Goal: Task Accomplishment & Management: Complete application form

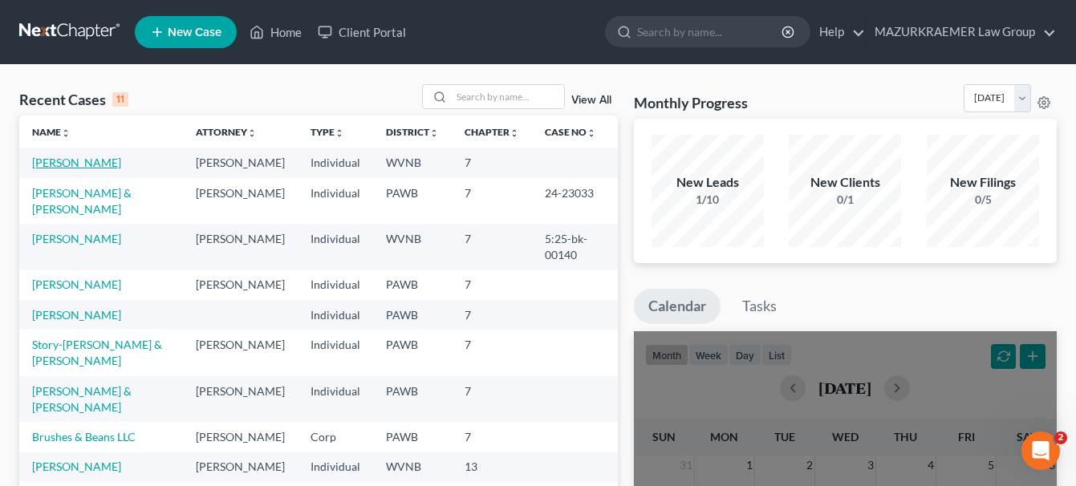
click at [102, 164] on link "[PERSON_NAME]" at bounding box center [76, 163] width 89 height 14
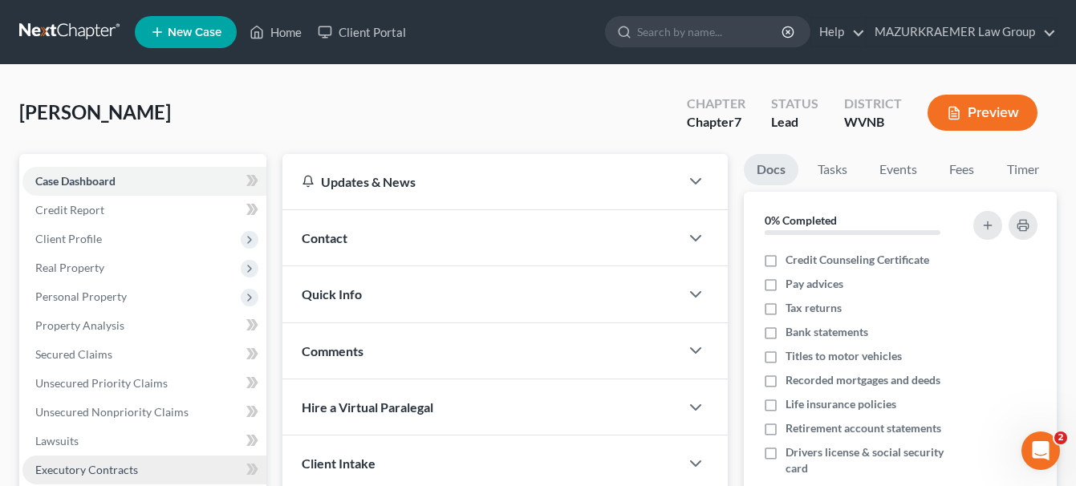
click at [112, 464] on span "Executory Contracts" at bounding box center [86, 470] width 103 height 14
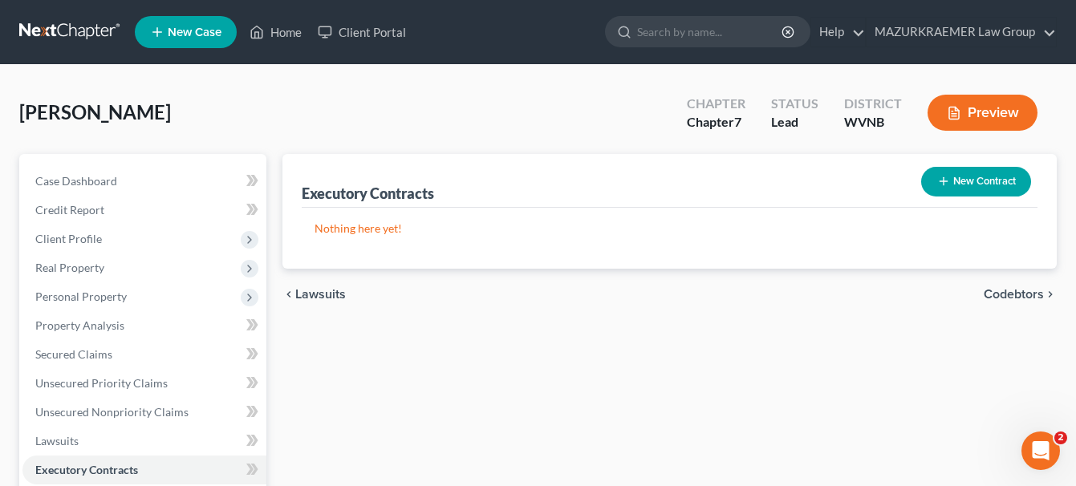
click at [990, 184] on button "New Contract" at bounding box center [976, 182] width 110 height 30
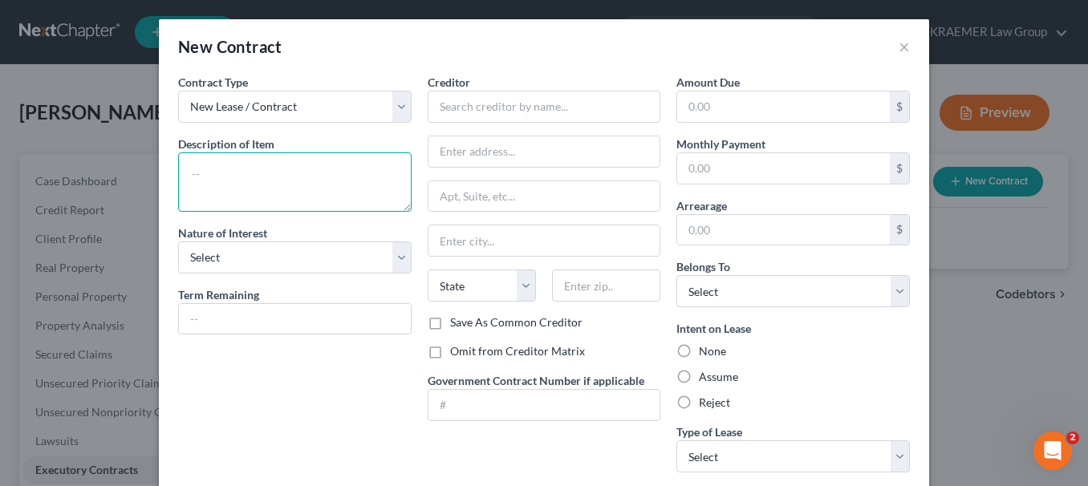
click at [254, 164] on textarea at bounding box center [294, 181] width 233 height 59
type textarea "Rental"
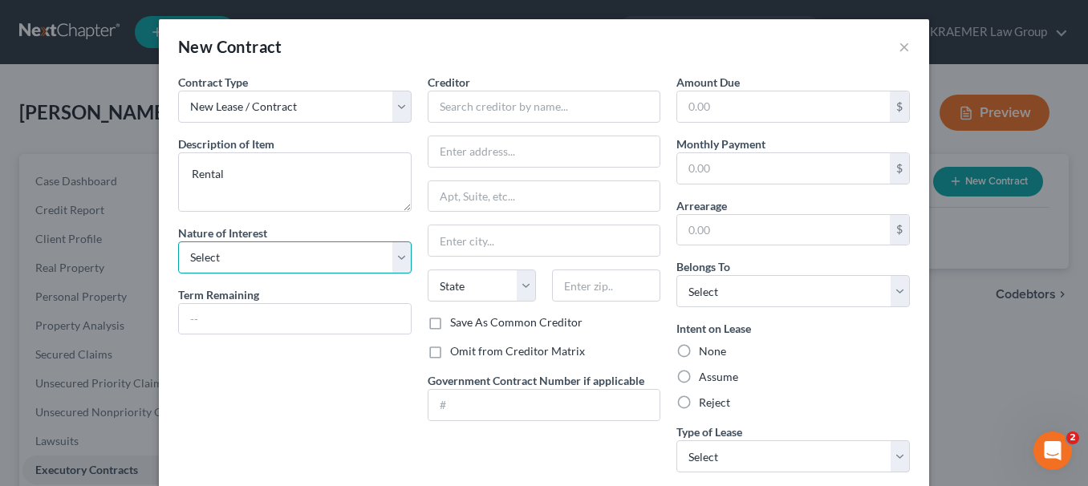
click at [388, 257] on select "Select Purchaser Agent Lessor Lessee" at bounding box center [294, 257] width 233 height 32
select select "3"
click at [178, 241] on select "Select Purchaser Agent Lessor Lessee" at bounding box center [294, 257] width 233 height 32
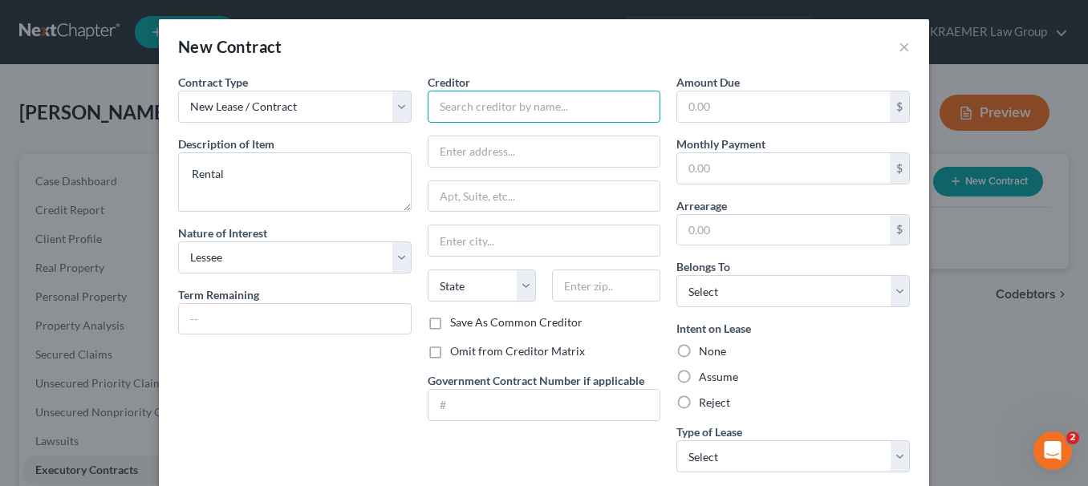
click at [487, 116] on input "text" at bounding box center [544, 107] width 233 height 32
paste input "[PERSON_NAME]"
type input "[PERSON_NAME]"
click at [517, 156] on input "text" at bounding box center [544, 151] width 232 height 30
paste input "[STREET_ADDRESS]"
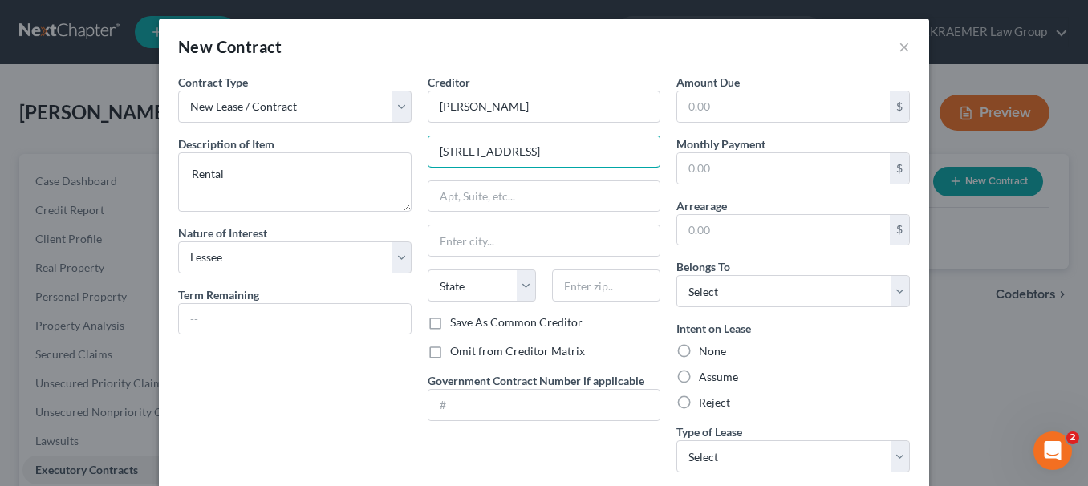
type input "[STREET_ADDRESS]"
click at [578, 292] on input "text" at bounding box center [606, 286] width 108 height 32
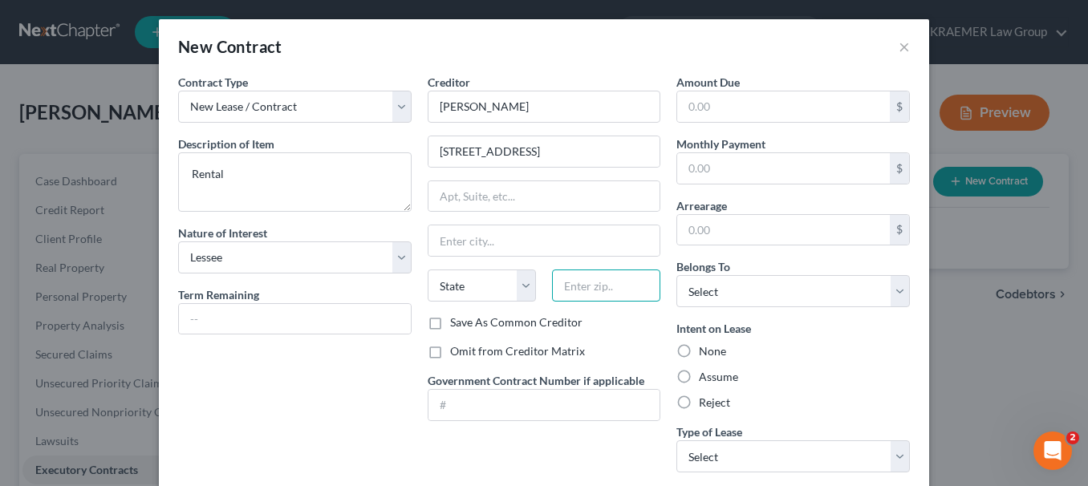
paste input "26035"
type input "26035"
type input "Colliers"
select select "51"
click at [450, 353] on label "Omit from Creditor Matrix" at bounding box center [517, 351] width 135 height 16
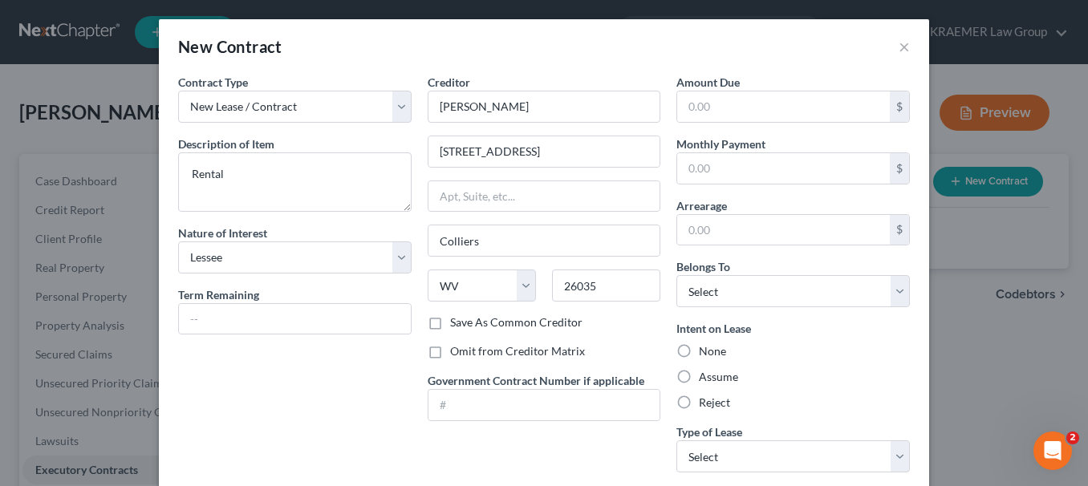
click at [456, 353] on input "Omit from Creditor Matrix" at bounding box center [461, 348] width 10 height 10
checkbox input "true"
click at [889, 296] on select "Select Debtor 1 Only Debtor 2 Only Debtor 1 And Debtor 2 Only At Least One Of T…" at bounding box center [792, 291] width 233 height 32
select select "0"
click at [676, 275] on select "Select Debtor 1 Only Debtor 2 Only Debtor 1 And Debtor 2 Only At Least One Of T…" at bounding box center [792, 291] width 233 height 32
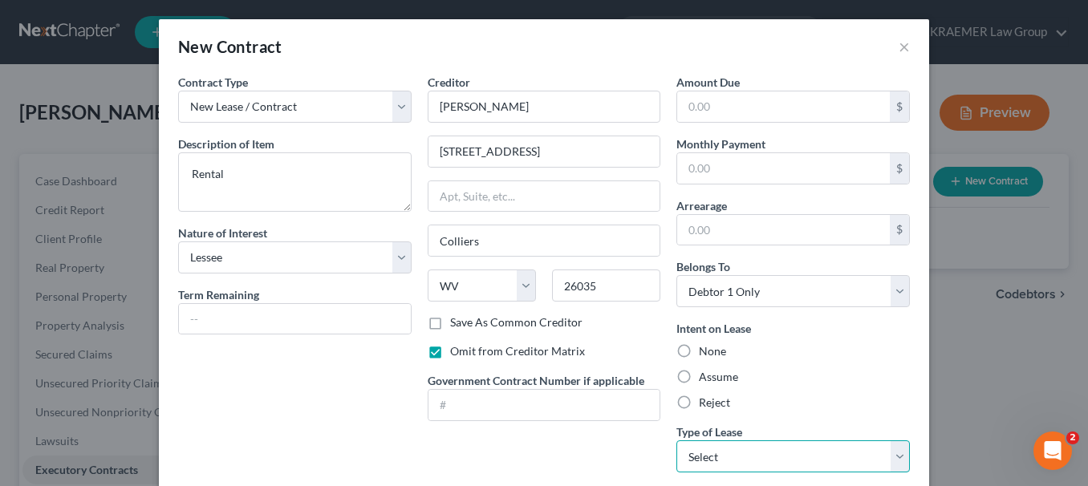
click at [895, 461] on select "Select Real Estate Car Other" at bounding box center [792, 456] width 233 height 32
select select "0"
click at [676, 440] on select "Select Real Estate Car Other" at bounding box center [792, 456] width 233 height 32
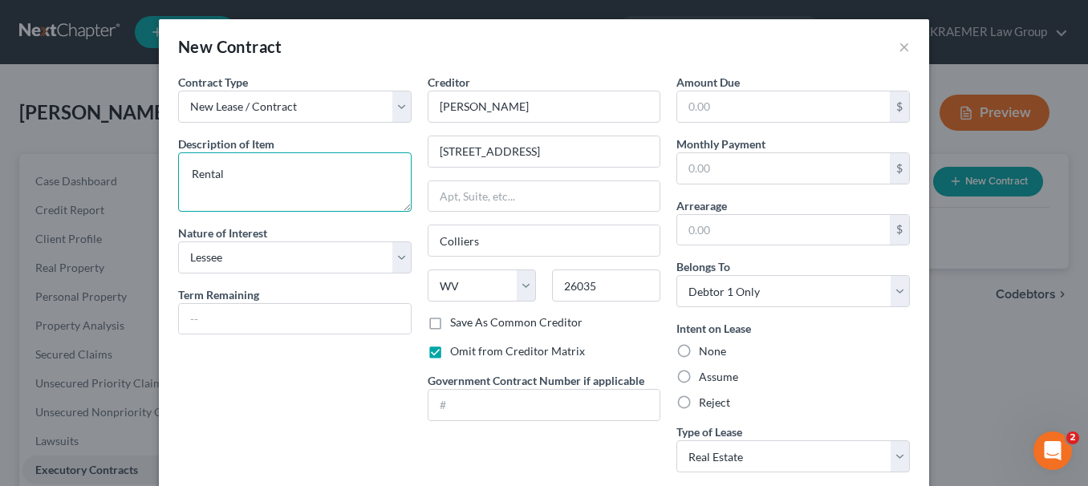
click at [255, 170] on textarea "Rental" at bounding box center [294, 181] width 233 height 59
type textarea "R"
type textarea "H"
drag, startPoint x: 306, startPoint y: 169, endPoint x: 172, endPoint y: 140, distance: 137.1
click at [178, 140] on div "Description of non-residential real property * Description of Item * Yearly hom…" at bounding box center [294, 174] width 233 height 76
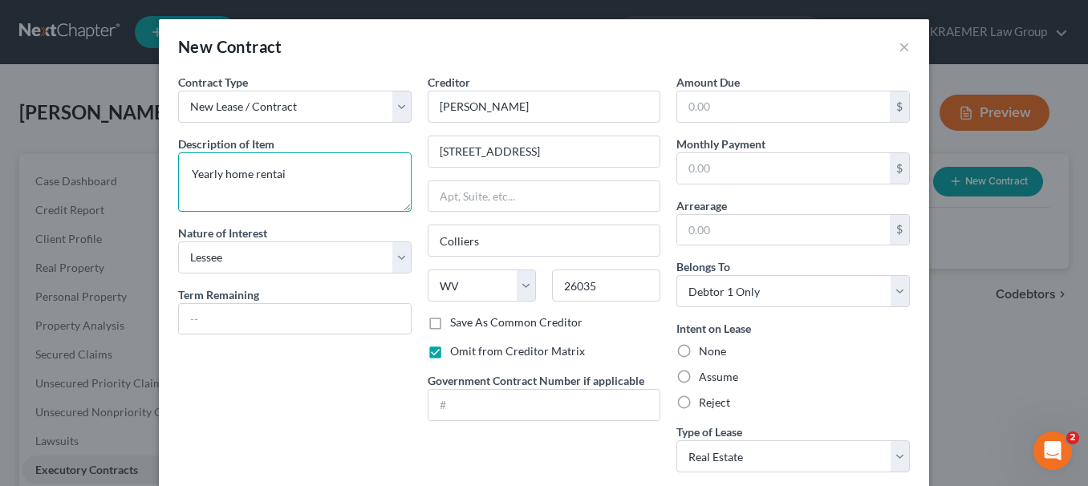
type textarea "Yearly home rentai"
drag, startPoint x: 285, startPoint y: 172, endPoint x: 171, endPoint y: 166, distance: 114.1
click at [171, 166] on div "Contract Type New Lease / Contract New Timeshare Description of non-residential…" at bounding box center [295, 280] width 250 height 412
paste textarea "Annual Residential Lease"
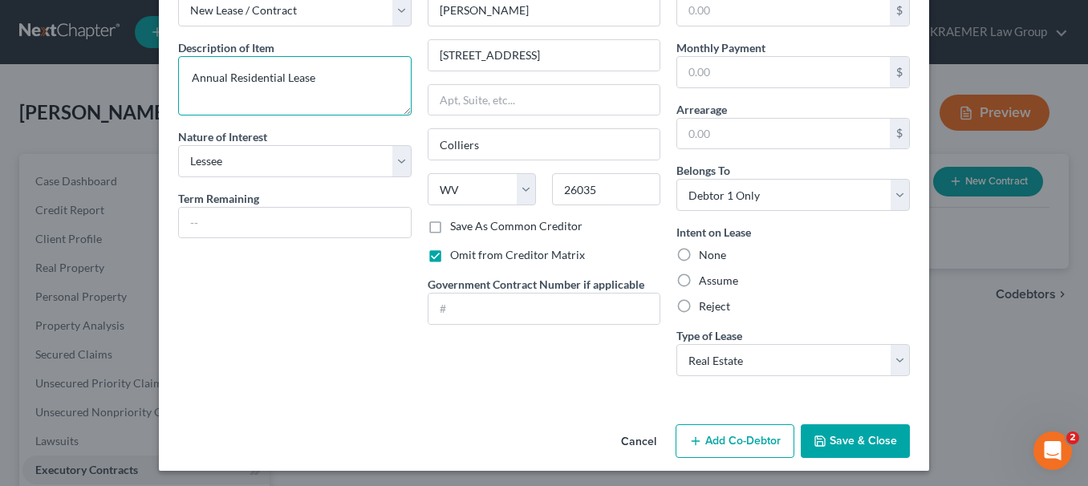
scroll to position [100, 0]
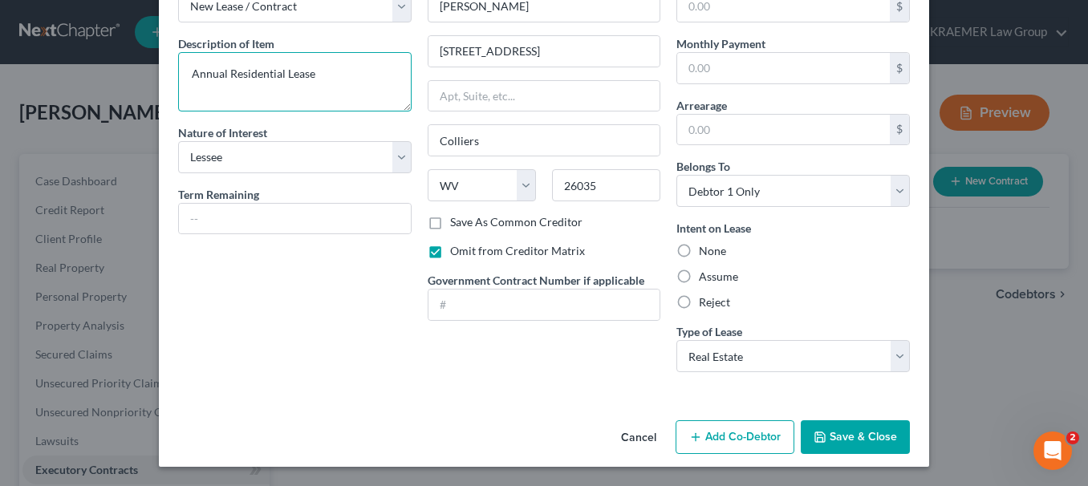
type textarea "Annual Residential Lease"
click at [840, 439] on button "Save & Close" at bounding box center [855, 437] width 109 height 34
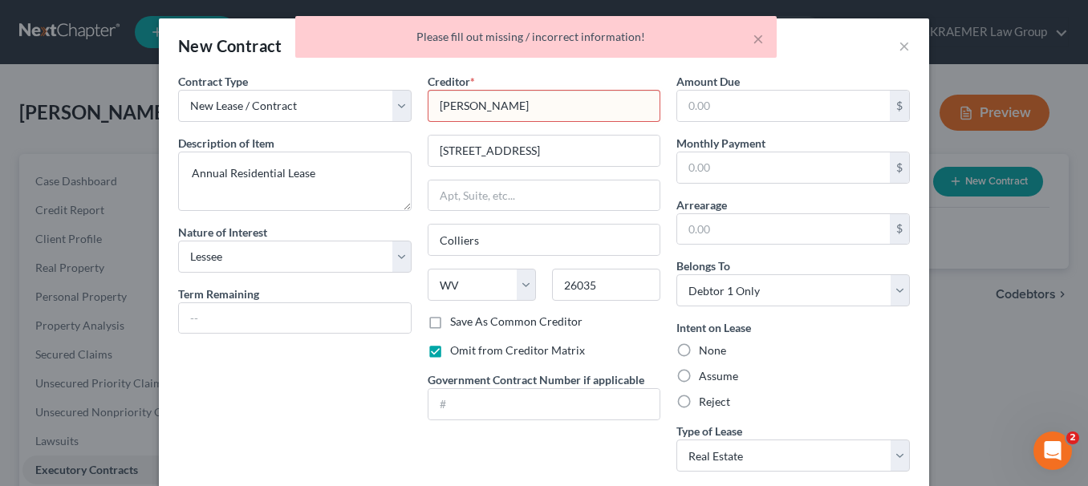
scroll to position [0, 0]
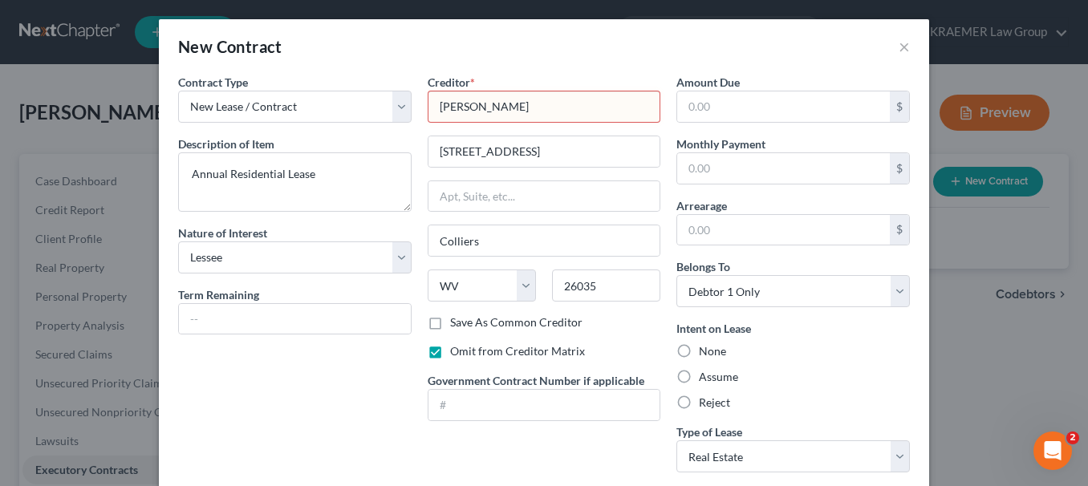
click at [498, 108] on input "[PERSON_NAME]" at bounding box center [544, 107] width 233 height 32
type input "M"
type input "[PERSON_NAME]"
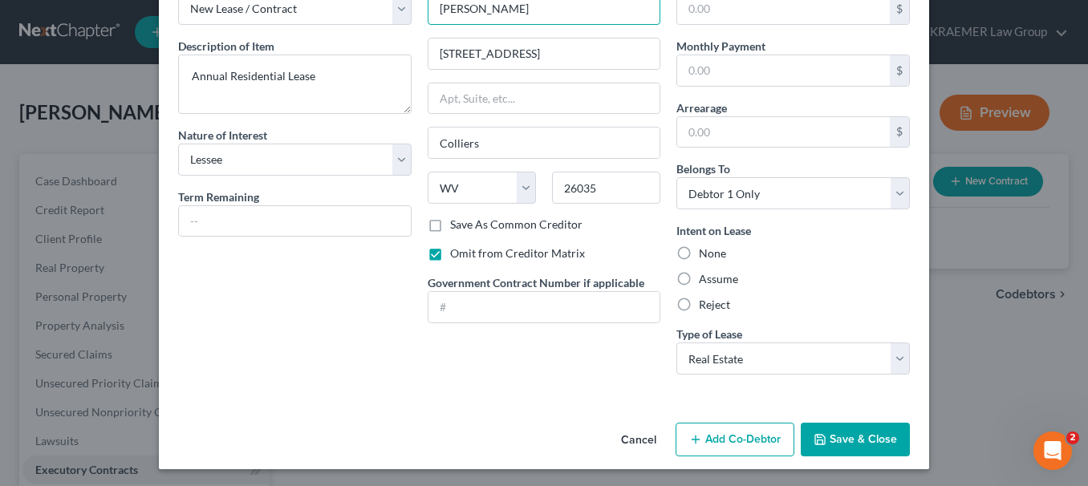
scroll to position [100, 0]
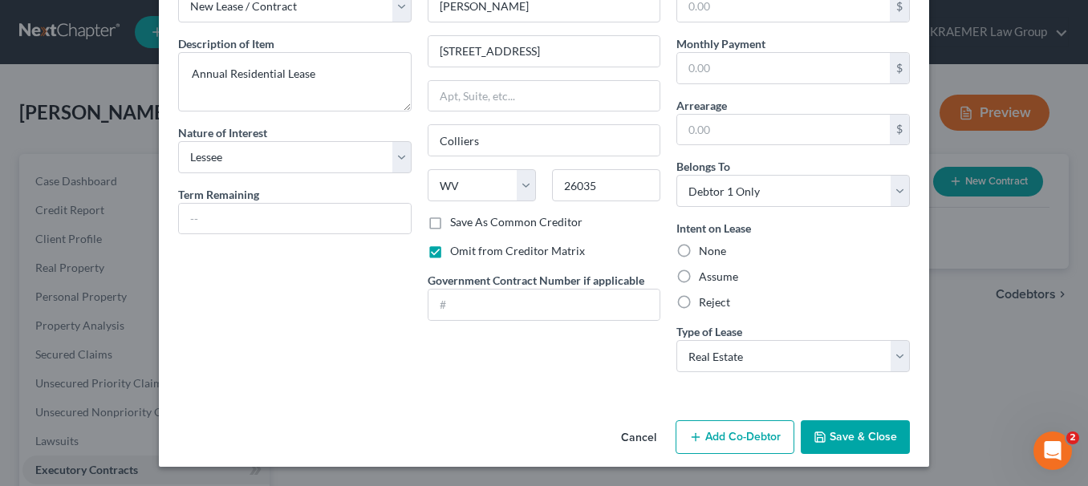
click at [849, 431] on button "Save & Close" at bounding box center [855, 437] width 109 height 34
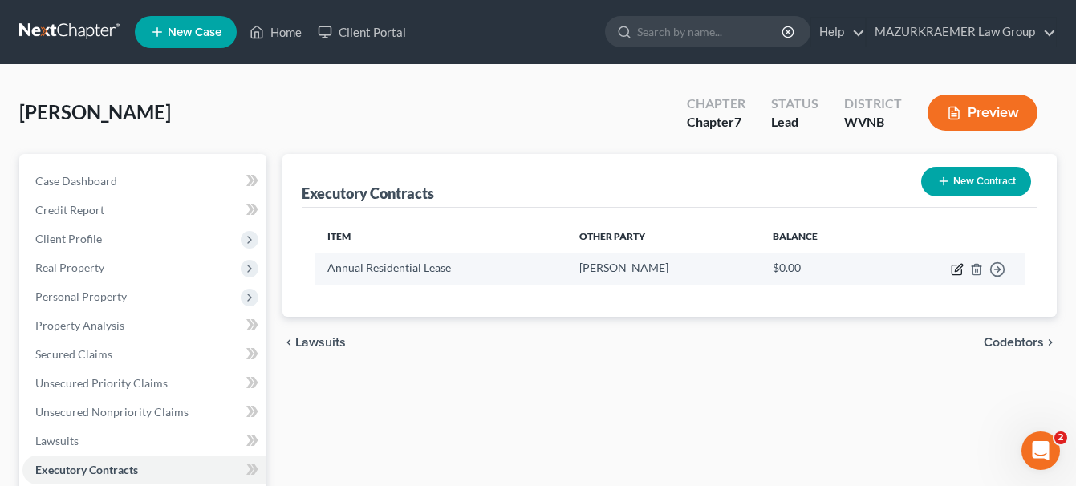
click at [958, 269] on icon "button" at bounding box center [957, 269] width 13 height 13
select select "3"
select select "51"
select select "0"
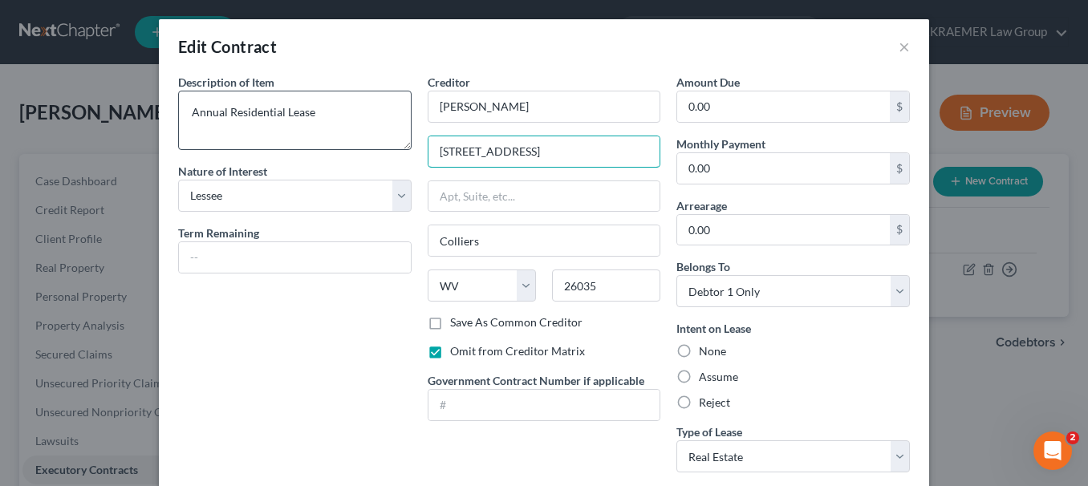
drag, startPoint x: 574, startPoint y: 148, endPoint x: 376, endPoint y: 148, distance: 198.2
click at [376, 148] on div "Description of non-residential real property * Description of Item * Annual Res…" at bounding box center [544, 280] width 748 height 412
type input "[STREET_ADDRESS]"
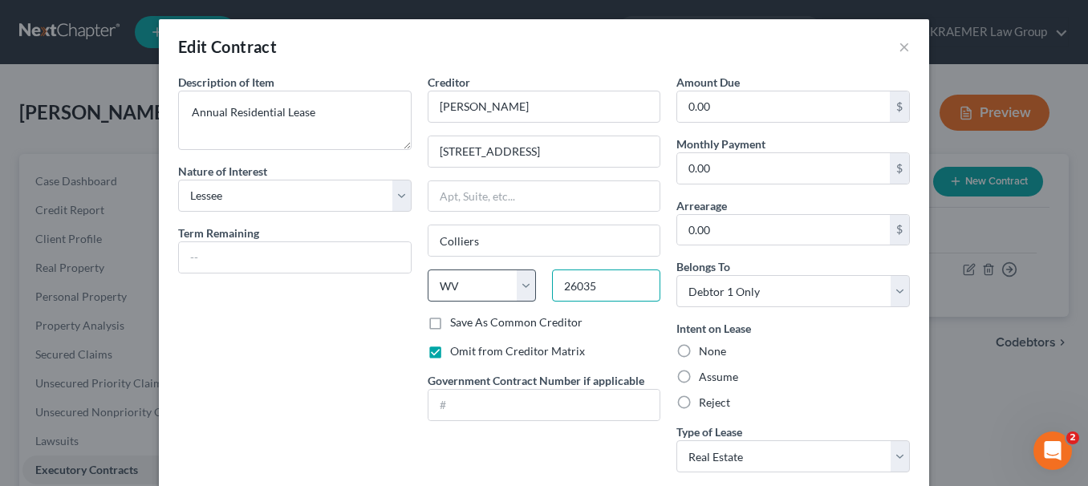
drag, startPoint x: 618, startPoint y: 286, endPoint x: 506, endPoint y: 281, distance: 111.6
click at [506, 281] on div "State [US_STATE] AK AR AZ CA CO CT DE DC [GEOGRAPHIC_DATA] [GEOGRAPHIC_DATA] GU…" at bounding box center [545, 292] width 250 height 45
type input "26035"
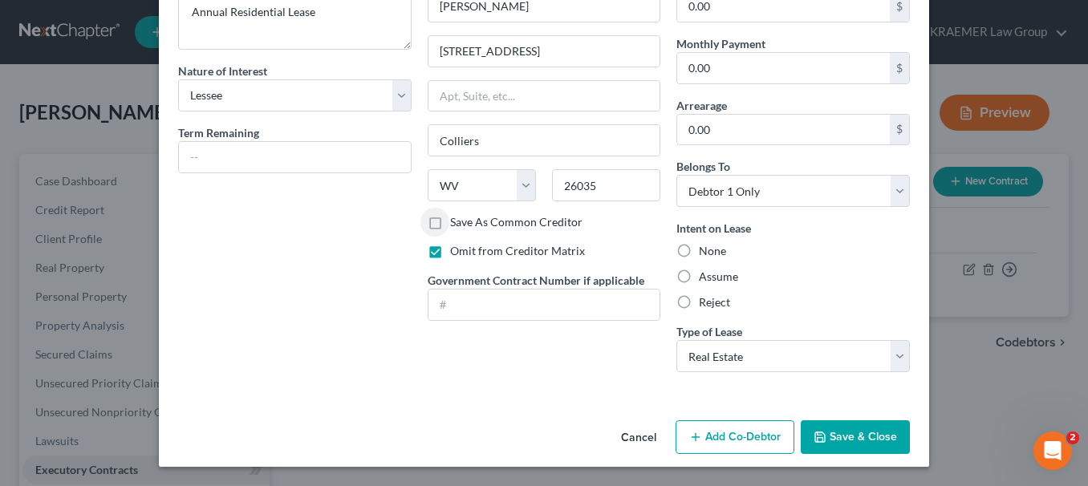
click at [881, 428] on button "Save & Close" at bounding box center [855, 437] width 109 height 34
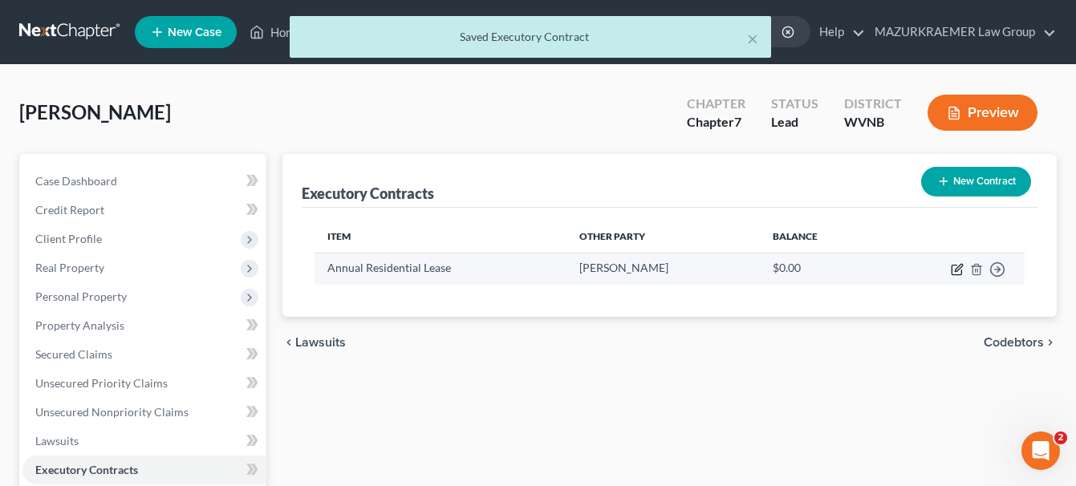
click at [955, 271] on icon "button" at bounding box center [958, 267] width 7 height 7
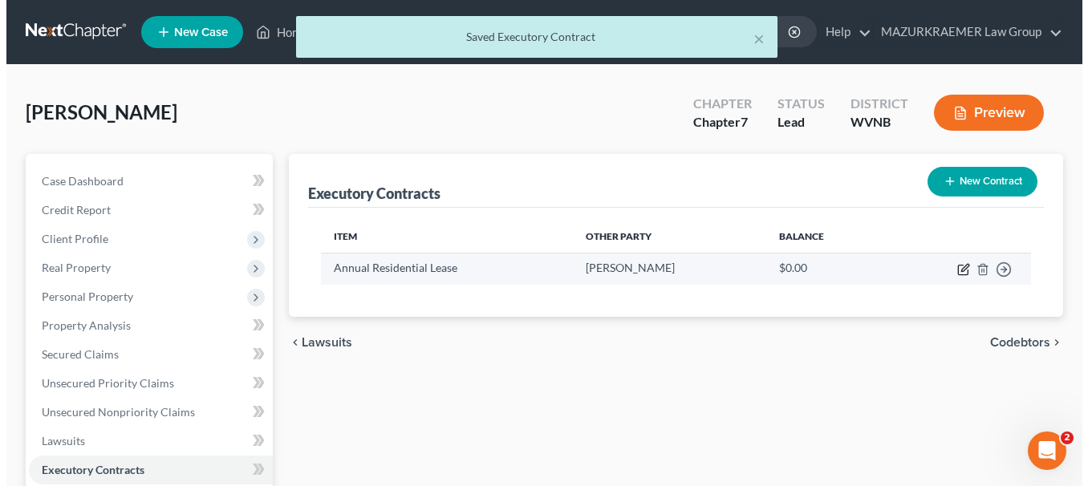
select select "3"
select select "51"
select select "0"
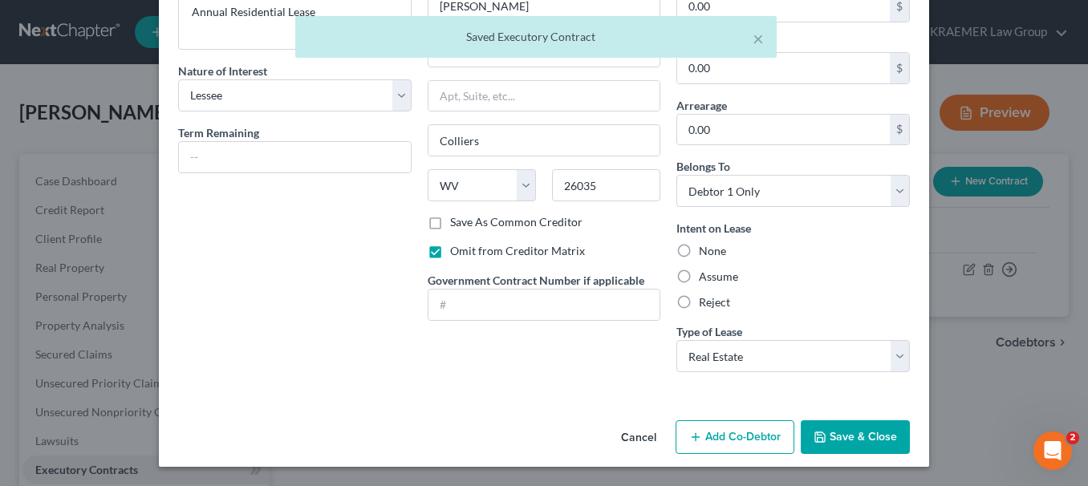
click at [834, 434] on button "Save & Close" at bounding box center [855, 437] width 109 height 34
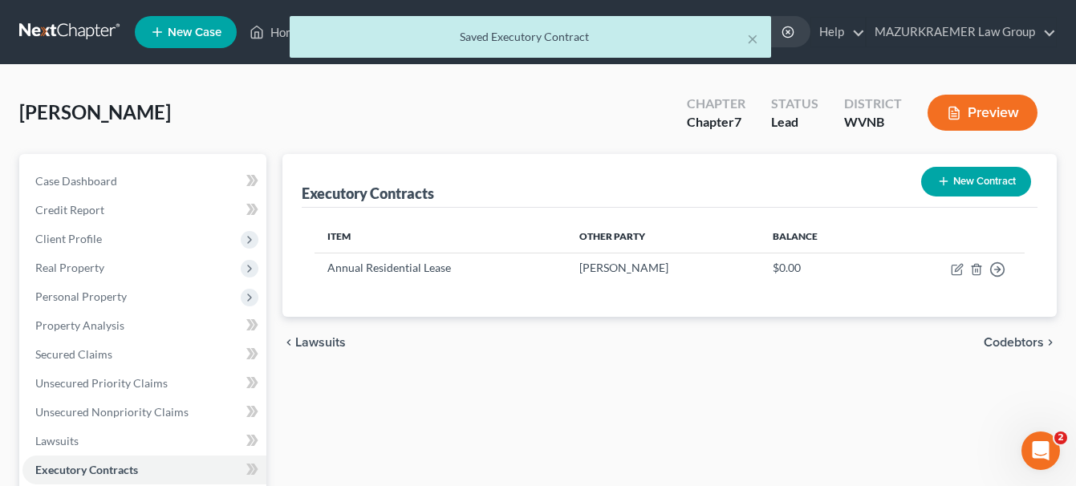
click at [1002, 348] on span "Codebtors" at bounding box center [1014, 342] width 60 height 13
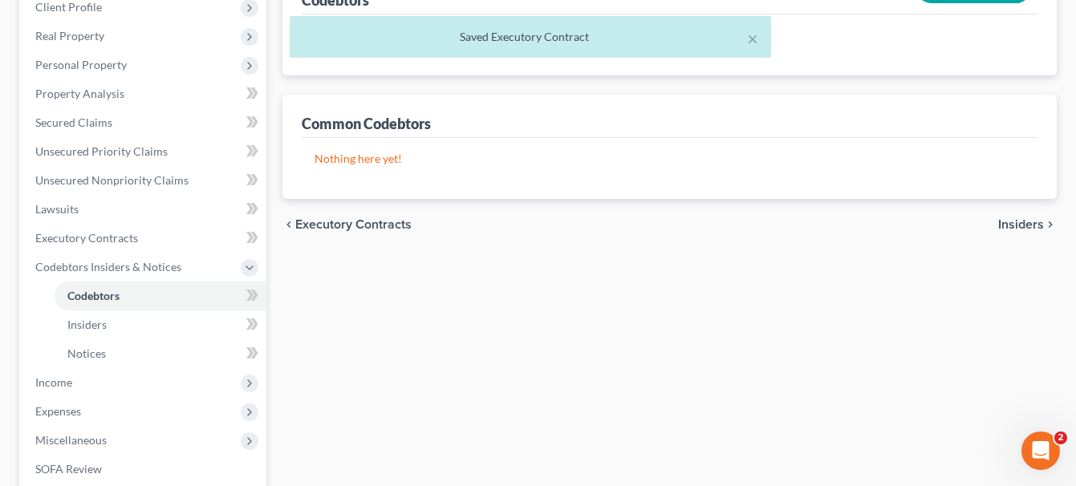
scroll to position [241, 0]
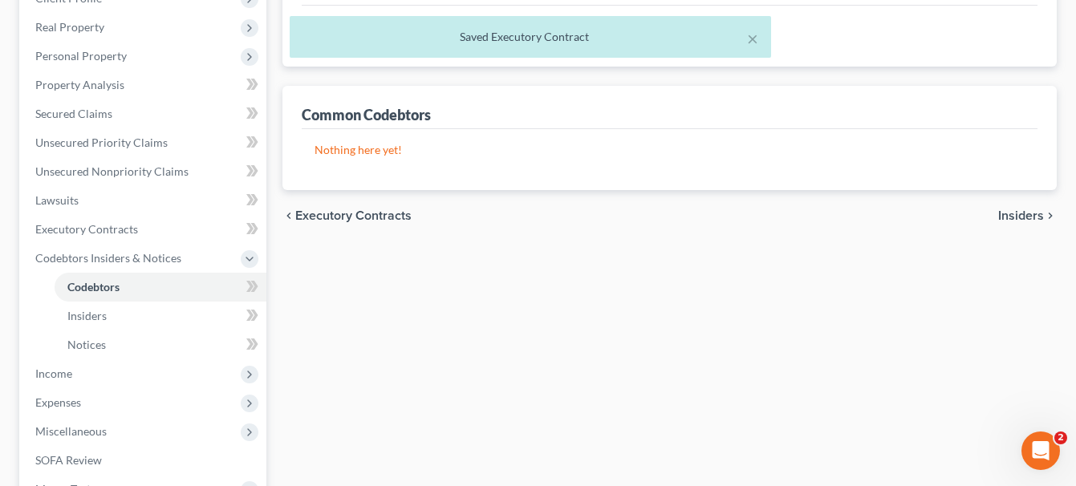
click at [1021, 221] on span "Insiders" at bounding box center [1021, 215] width 46 height 13
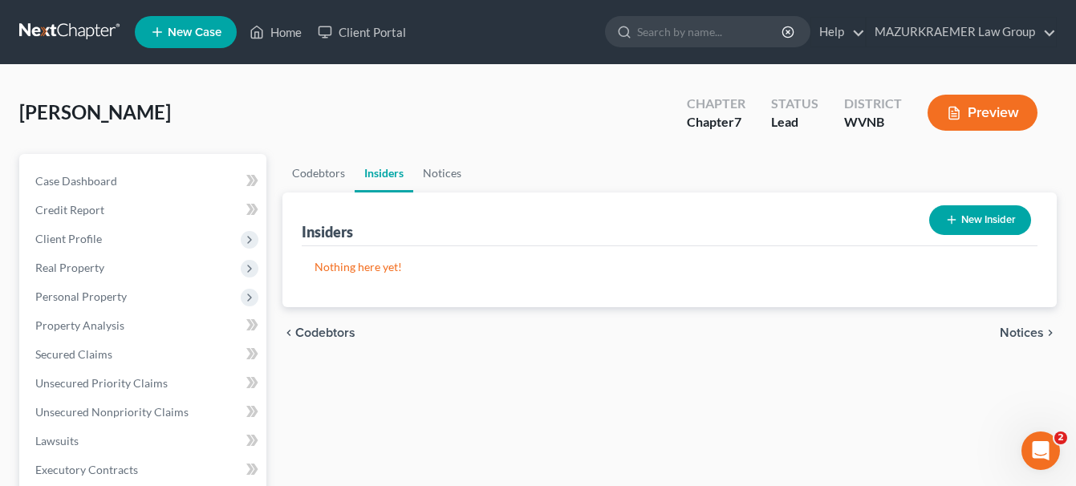
click at [999, 332] on div "chevron_left Codebtors Notices chevron_right" at bounding box center [669, 332] width 774 height 51
click at [1008, 327] on span "Notices" at bounding box center [1022, 333] width 44 height 13
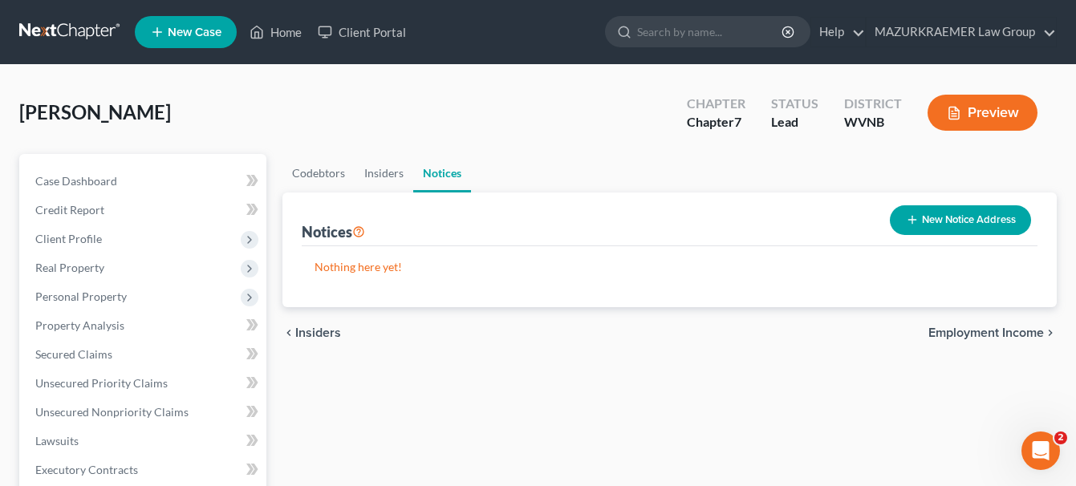
click at [1008, 327] on span "Employment Income" at bounding box center [986, 333] width 116 height 13
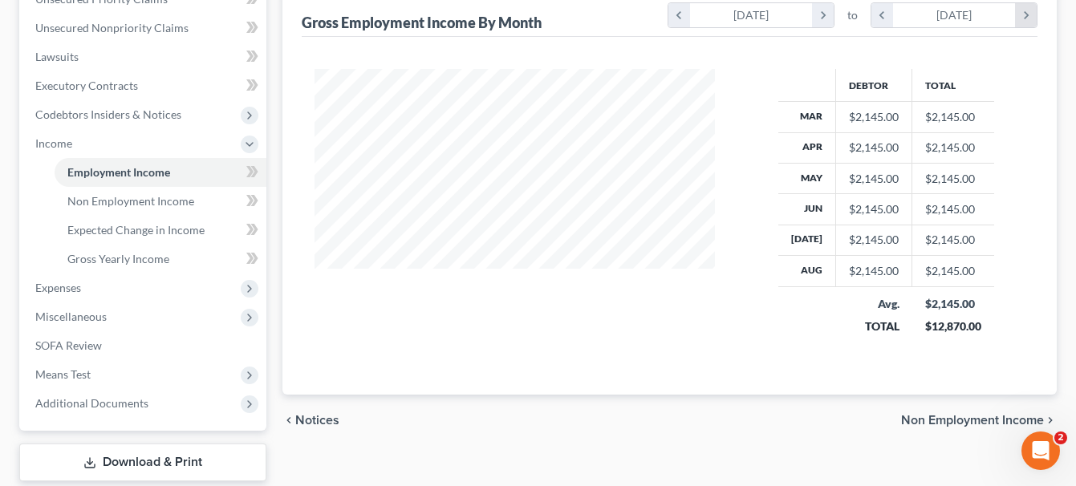
scroll to position [401, 0]
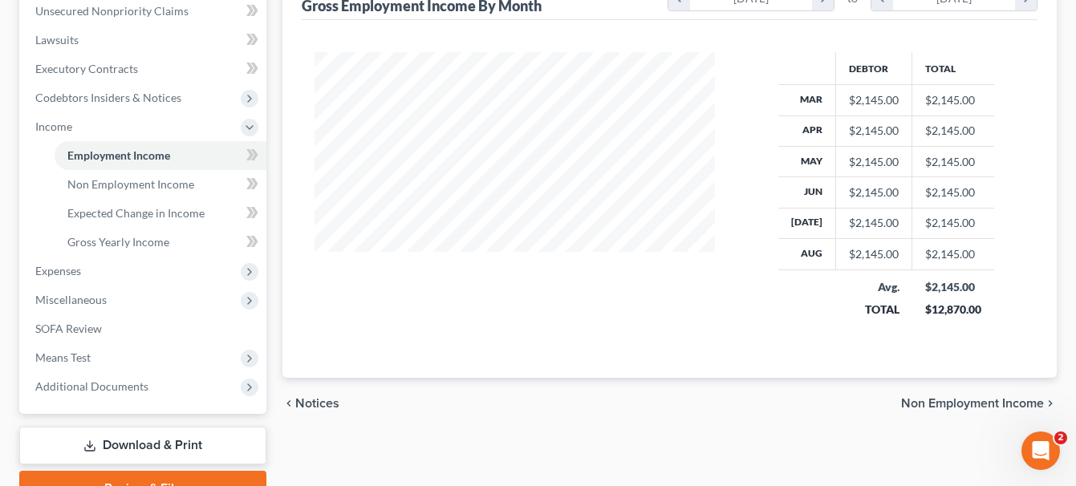
click at [922, 397] on span "Non Employment Income" at bounding box center [972, 403] width 143 height 13
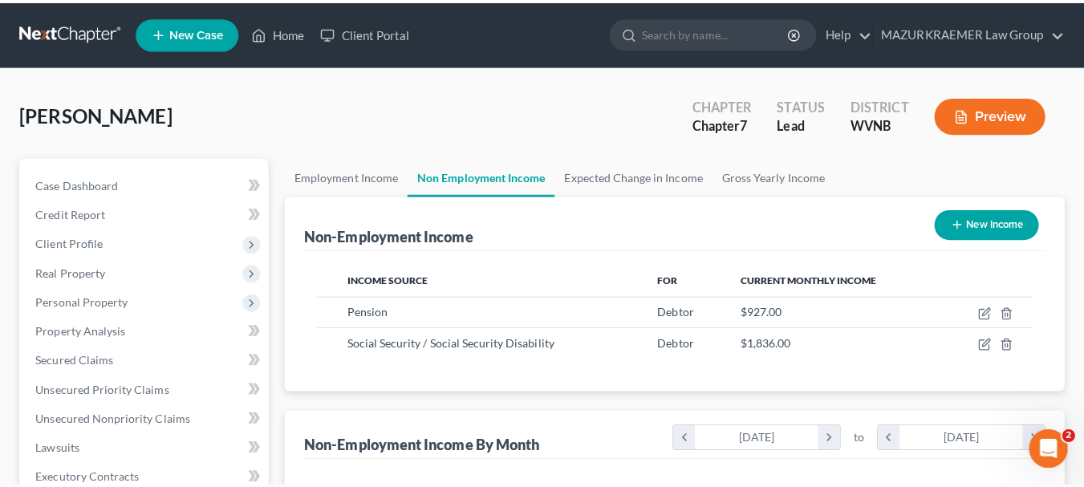
scroll to position [288, 436]
